Goal: Feedback & Contribution: Contribute content

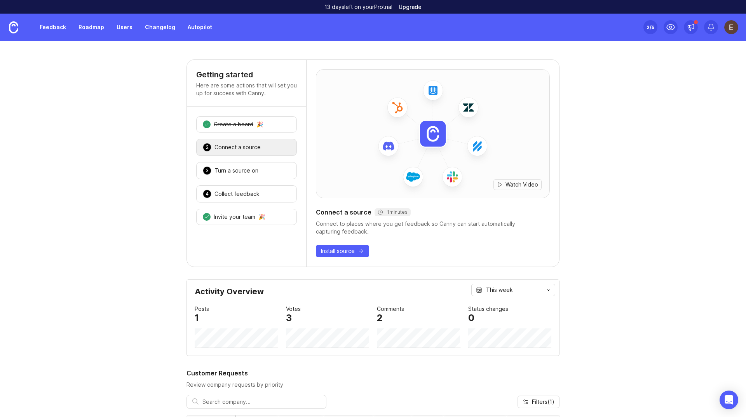
click at [43, 26] on link "Feedback" at bounding box center [53, 27] width 36 height 14
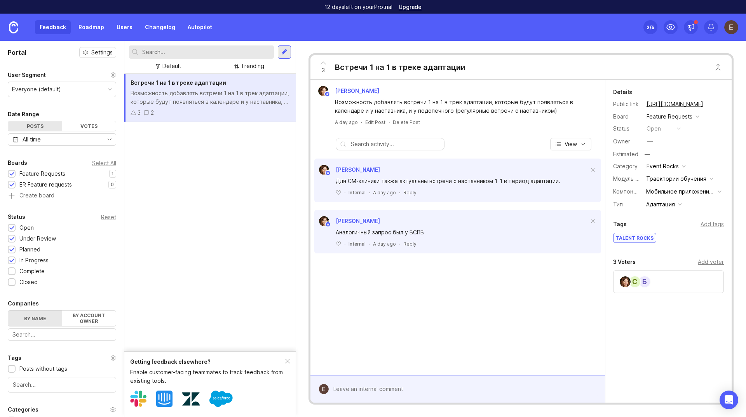
click at [236, 166] on div "Встречи 1 на 1 в треке адаптации Возможность добавлять встречи 1 на 1 в трек ад…" at bounding box center [209, 212] width 171 height 277
click at [280, 50] on div at bounding box center [284, 51] width 13 height 13
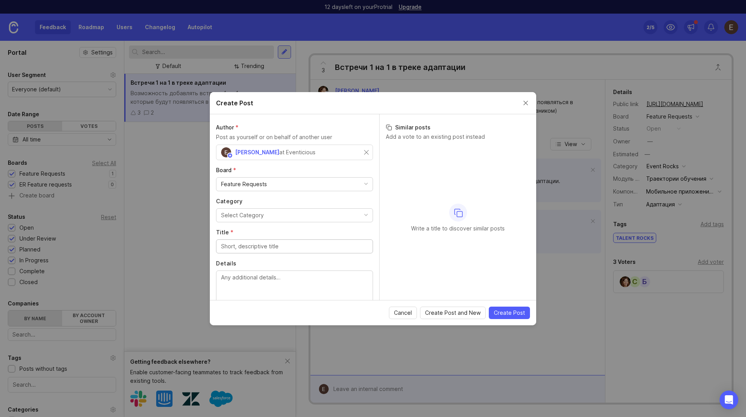
click at [388, 127] on icon at bounding box center [389, 127] width 6 height 6
drag, startPoint x: 426, startPoint y: 225, endPoint x: 492, endPoint y: 227, distance: 65.7
click at [492, 227] on p "Write a title to discover similar posts" at bounding box center [458, 228] width 94 height 8
click at [287, 109] on div "Create Post" at bounding box center [373, 103] width 326 height 22
click at [250, 127] on label "Author *" at bounding box center [294, 127] width 157 height 8
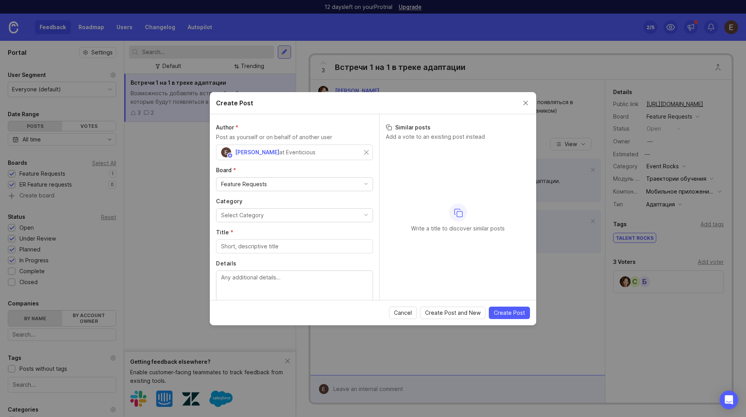
click at [257, 137] on p "Post as yourself or on behalf of another user" at bounding box center [294, 137] width 157 height 9
click at [229, 248] on input "Title *" at bounding box center [294, 246] width 147 height 9
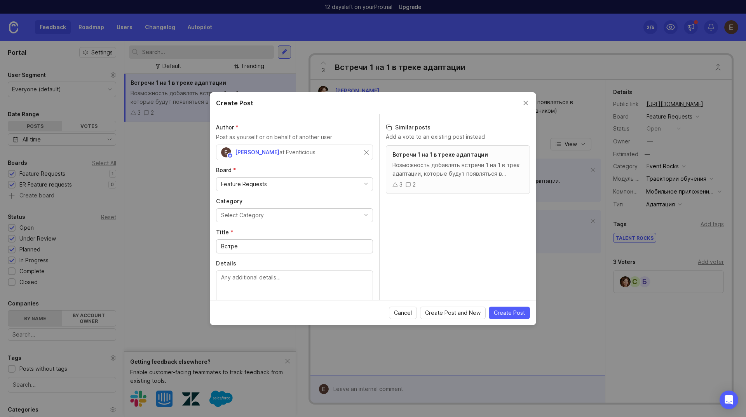
drag, startPoint x: 254, startPoint y: 246, endPoint x: 185, endPoint y: 245, distance: 69.5
click at [185, 245] on div "Create Post Author * Post as yourself or on behalf of another user [PERSON_NAME…" at bounding box center [373, 208] width 746 height 417
type input "р"
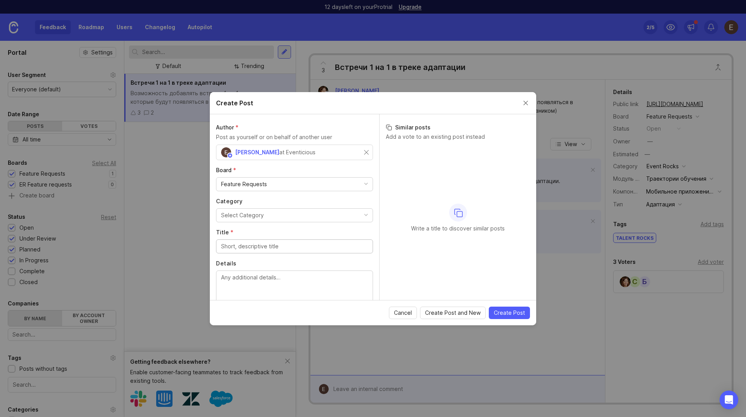
type input "1"
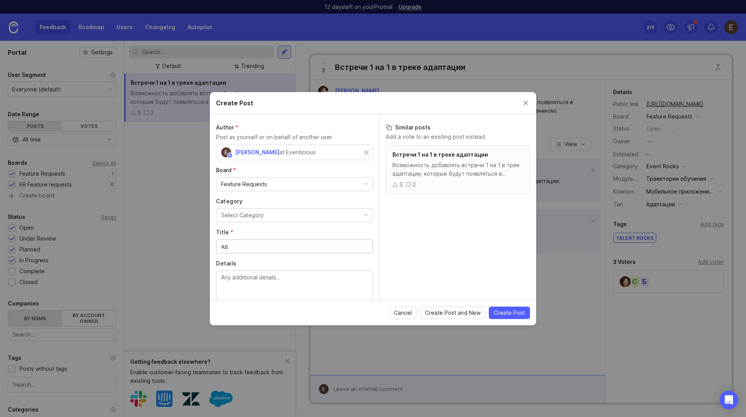
type input "[PERSON_NAME]"
type input "б"
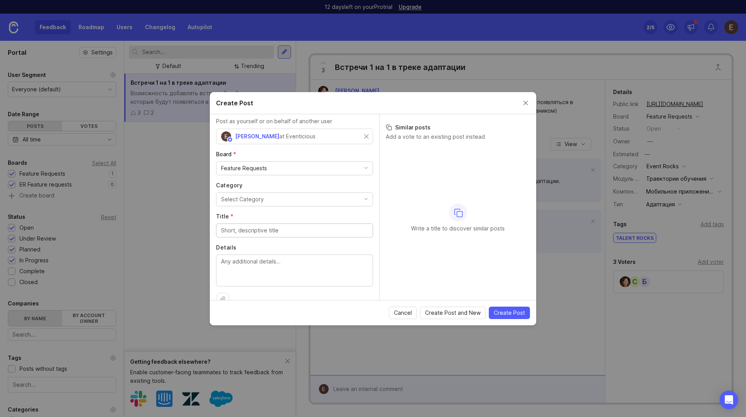
scroll to position [31, 0]
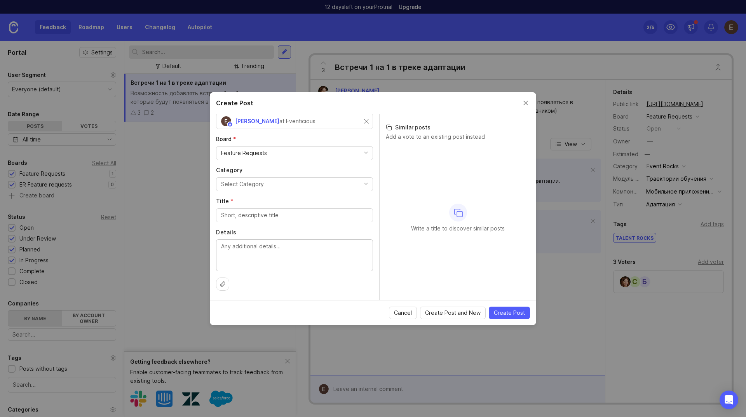
click at [322, 253] on textarea "Details" at bounding box center [294, 255] width 147 height 26
click at [241, 250] on textarea "Details" at bounding box center [294, 255] width 147 height 26
paste textarea "Обсудим на эфире, как быть, если нет возможности отдать ребенка в «школу мечты»…"
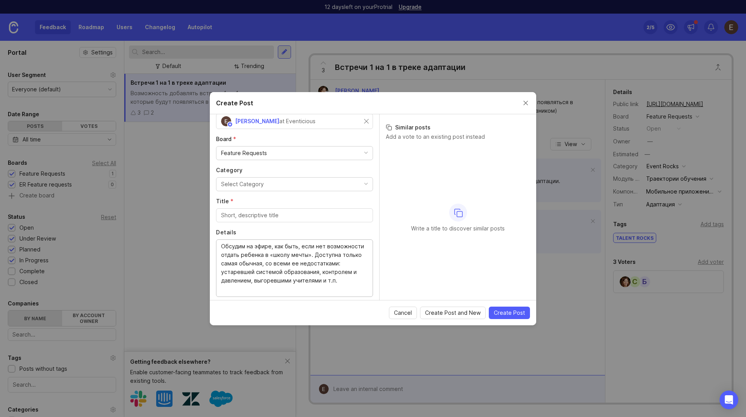
paste textarea "Обсудим на эфире, как быть, если нет возможности отдать ребенка в «школу мечты»…"
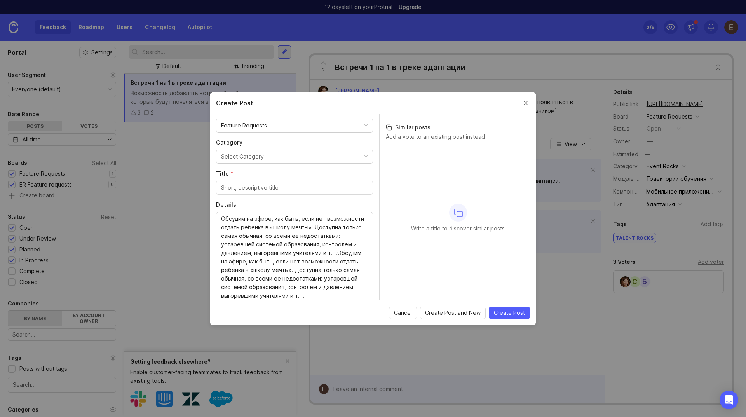
paste textarea "Обсудим на эфире, как быть, если нет возможности отдать ребенка в «школу мечты»…"
type textarea "Loremip do sitam, con adip, elit sed doeiusmodte incidi utlabor e «dolor magna»…"
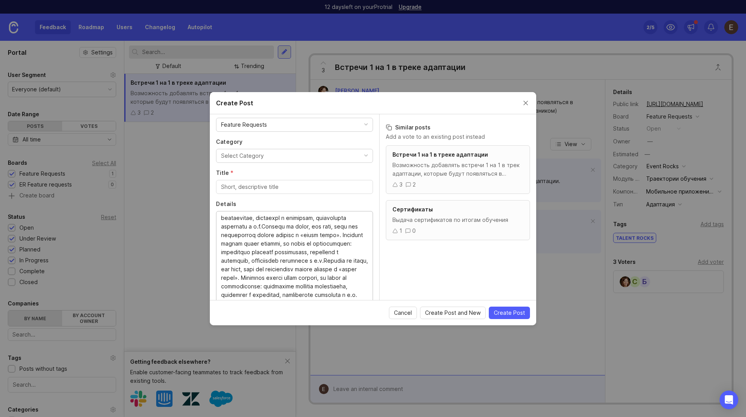
scroll to position [0, 0]
drag, startPoint x: 316, startPoint y: 294, endPoint x: 201, endPoint y: 188, distance: 156.9
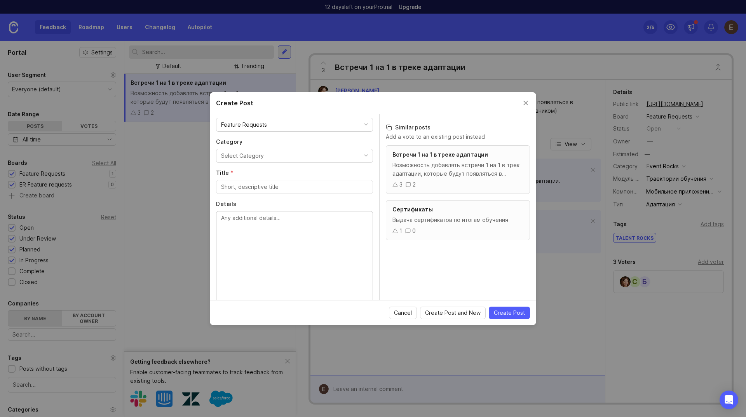
scroll to position [31, 0]
